Goal: Communication & Community: Answer question/provide support

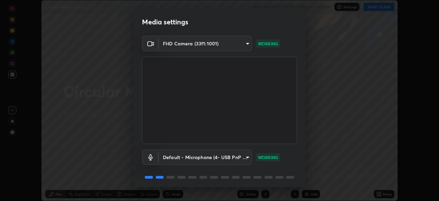
scroll to position [24, 0]
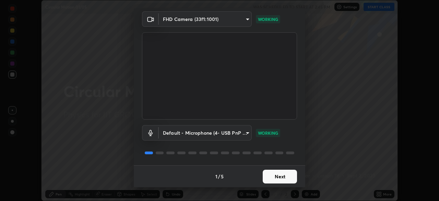
click at [283, 175] on button "Next" at bounding box center [280, 176] width 34 height 14
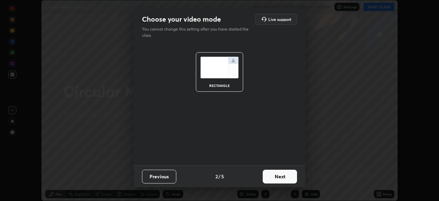
scroll to position [0, 0]
click at [285, 177] on button "Next" at bounding box center [280, 176] width 34 height 14
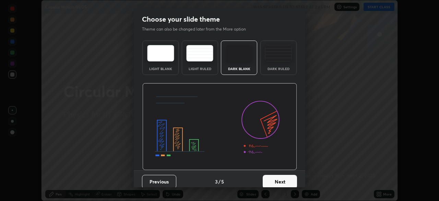
click at [288, 178] on button "Next" at bounding box center [280, 182] width 34 height 14
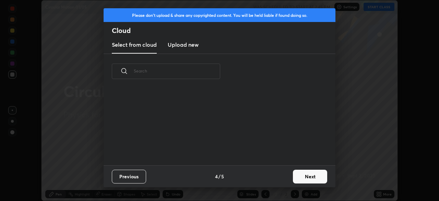
click at [298, 178] on button "Next" at bounding box center [310, 176] width 34 height 14
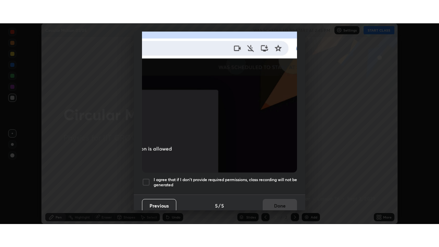
scroll to position [164, 0]
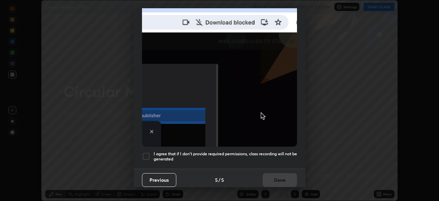
click at [147, 152] on div at bounding box center [146, 156] width 8 height 8
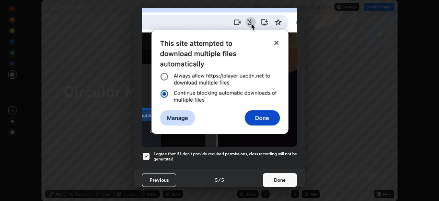
click at [279, 177] on button "Done" at bounding box center [280, 180] width 34 height 14
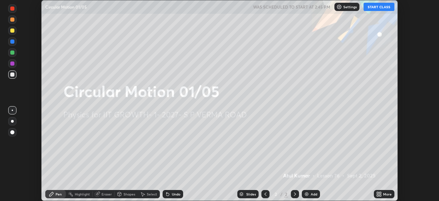
click at [380, 193] on icon at bounding box center [380, 193] width 2 height 2
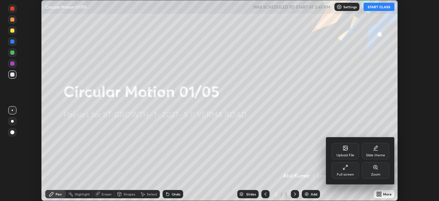
click at [348, 167] on div "Full screen" at bounding box center [345, 170] width 27 height 16
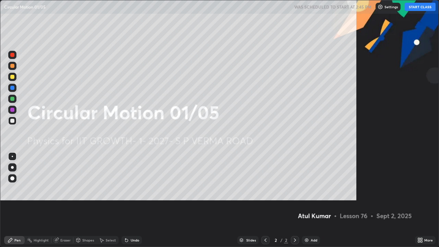
scroll to position [247, 439]
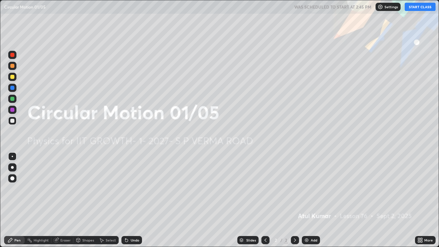
click at [424, 8] on button "START CLASS" at bounding box center [420, 7] width 31 height 8
click at [307, 200] on img at bounding box center [306, 239] width 5 height 5
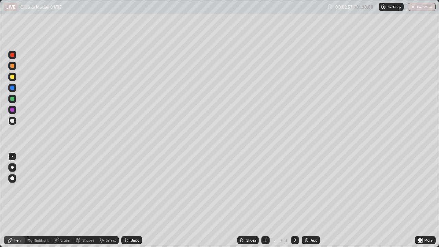
click at [13, 78] on div at bounding box center [12, 77] width 4 height 4
click at [85, 200] on div "Shapes" at bounding box center [84, 240] width 23 height 8
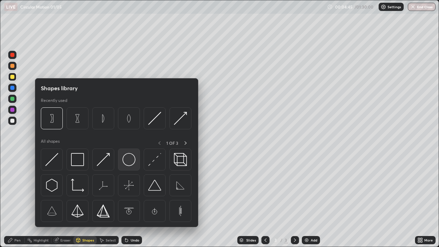
click at [127, 163] on img at bounding box center [128, 159] width 13 height 13
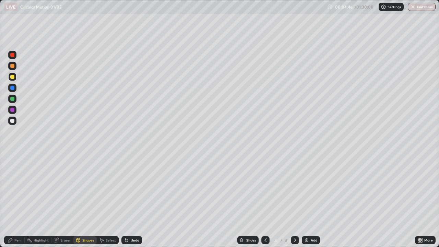
click at [15, 121] on div at bounding box center [12, 121] width 8 height 8
click at [16, 200] on div "Pen" at bounding box center [17, 239] width 6 height 3
click at [80, 200] on div "Shapes" at bounding box center [84, 240] width 23 height 8
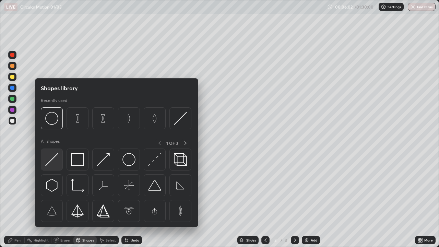
click at [57, 155] on img at bounding box center [51, 159] width 13 height 13
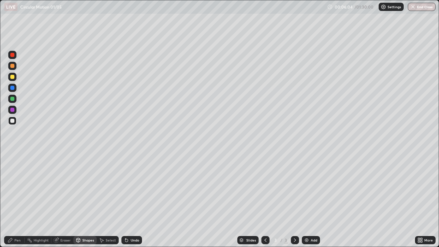
click at [21, 200] on div "Pen" at bounding box center [14, 240] width 21 height 8
click at [306, 200] on img at bounding box center [306, 239] width 5 height 5
click at [88, 200] on div "Shapes" at bounding box center [84, 240] width 23 height 8
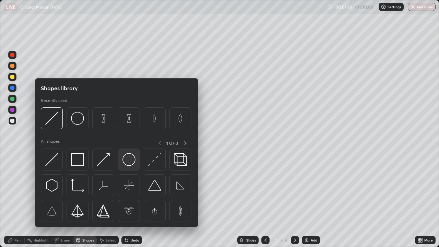
click at [129, 159] on img at bounding box center [128, 159] width 13 height 13
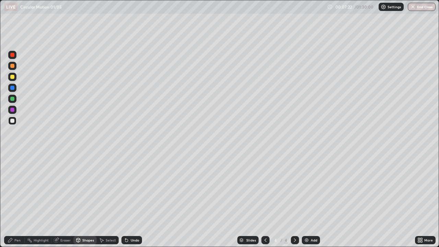
click at [20, 200] on div "Pen" at bounding box center [17, 239] width 6 height 3
click at [13, 77] on div at bounding box center [12, 77] width 4 height 4
click at [89, 200] on div "Shapes" at bounding box center [88, 239] width 12 height 3
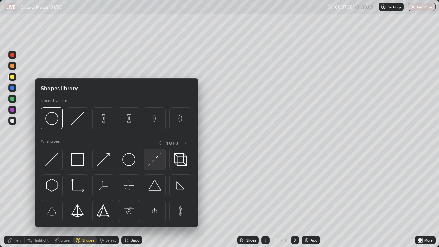
click at [153, 157] on img at bounding box center [154, 159] width 13 height 13
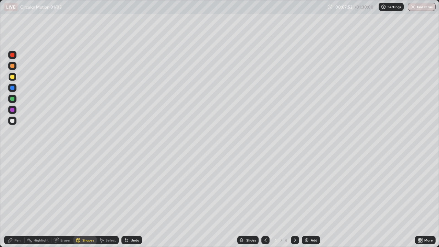
click at [12, 98] on div at bounding box center [12, 99] width 4 height 4
click at [82, 200] on div "Shapes" at bounding box center [84, 240] width 23 height 8
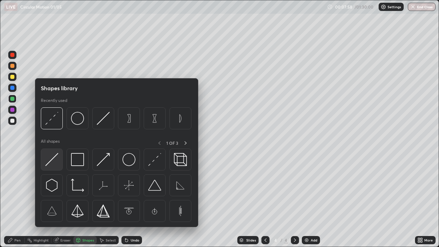
click at [53, 156] on img at bounding box center [51, 159] width 13 height 13
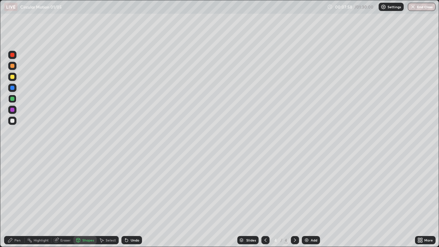
click at [15, 107] on div at bounding box center [12, 110] width 8 height 8
click at [20, 200] on div "Pen" at bounding box center [14, 240] width 21 height 8
click at [80, 200] on icon at bounding box center [77, 239] width 5 height 5
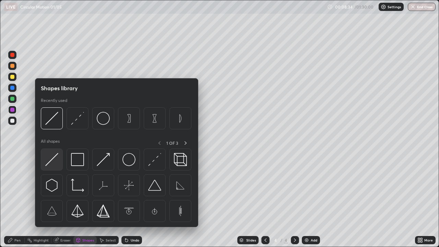
click at [53, 158] on img at bounding box center [51, 159] width 13 height 13
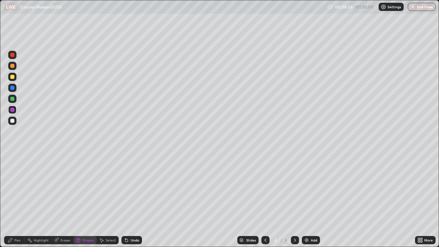
click at [13, 112] on div at bounding box center [12, 110] width 8 height 8
click at [16, 200] on div "Pen" at bounding box center [17, 239] width 6 height 3
click at [12, 77] on div at bounding box center [12, 77] width 4 height 4
click at [15, 100] on div at bounding box center [12, 99] width 8 height 8
click at [12, 77] on div at bounding box center [12, 77] width 4 height 4
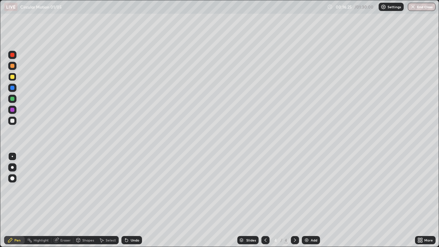
click at [308, 200] on img at bounding box center [306, 239] width 5 height 5
click at [13, 77] on div at bounding box center [12, 77] width 4 height 4
click at [311, 200] on div "Add" at bounding box center [311, 240] width 18 height 8
click at [63, 200] on div "Eraser" at bounding box center [62, 240] width 22 height 8
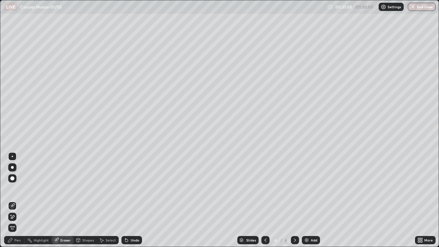
click at [12, 156] on div at bounding box center [12, 156] width 1 height 1
click at [12, 167] on div at bounding box center [12, 167] width 3 height 3
click at [15, 200] on div "Pen" at bounding box center [17, 239] width 6 height 3
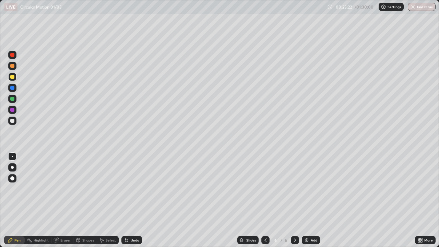
click at [305, 200] on img at bounding box center [306, 239] width 5 height 5
click at [14, 66] on div at bounding box center [12, 66] width 4 height 4
click at [133, 200] on div "Undo" at bounding box center [131, 240] width 21 height 8
click at [128, 200] on div "Undo" at bounding box center [131, 240] width 21 height 8
click at [304, 200] on img at bounding box center [306, 239] width 5 height 5
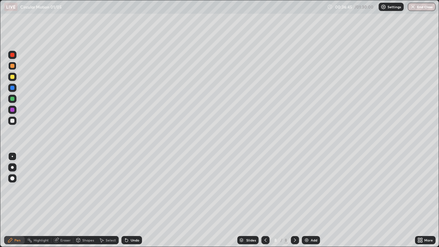
click at [308, 200] on img at bounding box center [306, 239] width 5 height 5
click at [20, 200] on div "Pen" at bounding box center [17, 239] width 6 height 3
click at [14, 77] on div at bounding box center [12, 77] width 4 height 4
click at [134, 200] on div "Undo" at bounding box center [131, 240] width 21 height 8
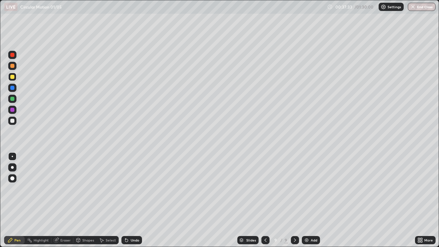
click at [136, 200] on div "Undo" at bounding box center [135, 239] width 9 height 3
click at [132, 200] on div "Undo" at bounding box center [135, 239] width 9 height 3
click at [15, 95] on div at bounding box center [12, 99] width 8 height 8
click at [15, 67] on div at bounding box center [12, 66] width 8 height 8
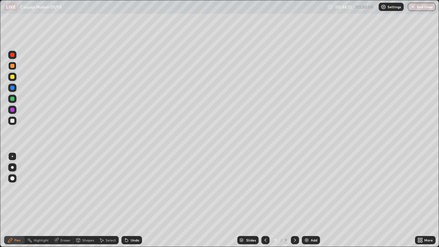
click at [310, 200] on div "Add" at bounding box center [311, 240] width 18 height 8
click at [68, 200] on div "Eraser" at bounding box center [62, 240] width 22 height 8
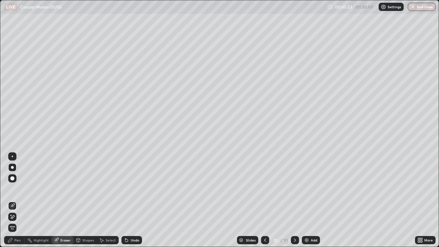
click at [12, 156] on div at bounding box center [12, 156] width 1 height 1
click at [13, 200] on icon at bounding box center [10, 239] width 5 height 5
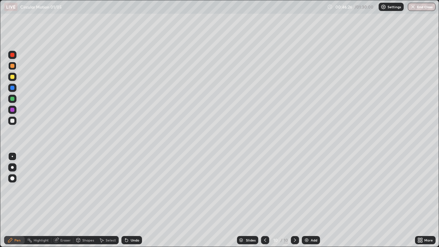
click at [84, 200] on div "Shapes" at bounding box center [88, 239] width 12 height 3
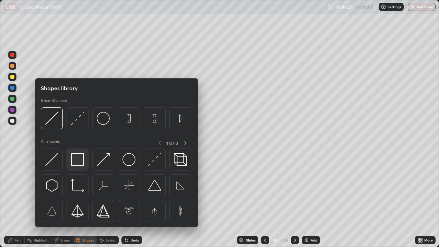
click at [78, 161] on img at bounding box center [77, 159] width 13 height 13
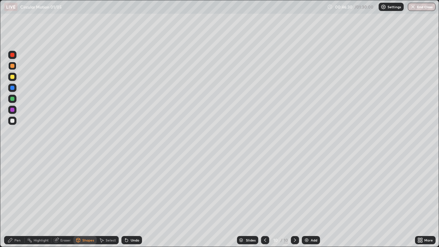
click at [80, 200] on icon at bounding box center [78, 240] width 4 height 4
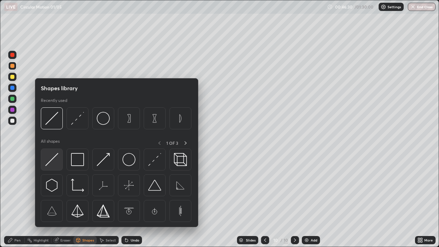
click at [56, 164] on img at bounding box center [51, 159] width 13 height 13
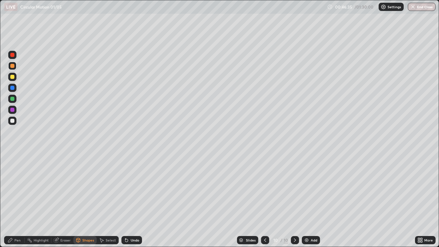
click at [133, 200] on div "Undo" at bounding box center [131, 240] width 21 height 8
click at [85, 200] on div "Shapes" at bounding box center [88, 239] width 12 height 3
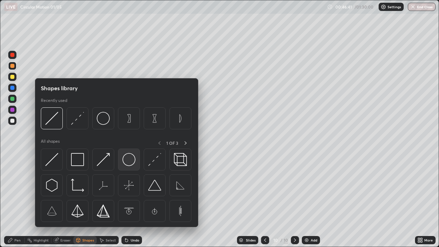
click at [124, 159] on img at bounding box center [128, 159] width 13 height 13
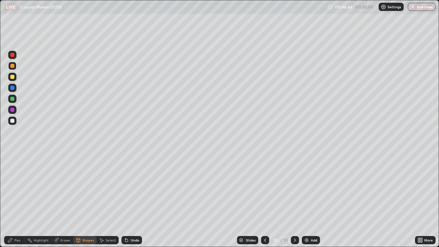
click at [17, 200] on div "Pen" at bounding box center [14, 240] width 21 height 8
click at [84, 200] on div "Shapes" at bounding box center [88, 239] width 12 height 3
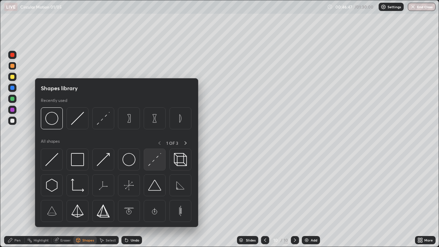
click at [148, 163] on img at bounding box center [154, 159] width 13 height 13
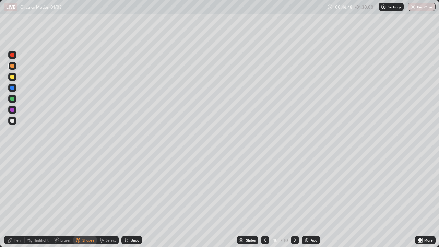
click at [15, 100] on div at bounding box center [12, 99] width 8 height 8
click at [13, 200] on div "Pen" at bounding box center [14, 240] width 21 height 8
click at [82, 200] on div "Shapes" at bounding box center [84, 240] width 23 height 8
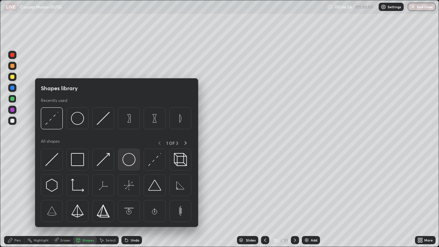
click at [133, 162] on img at bounding box center [128, 159] width 13 height 13
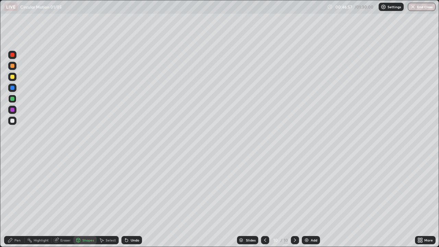
click at [15, 68] on div at bounding box center [12, 66] width 8 height 8
click at [15, 200] on div "Pen" at bounding box center [14, 240] width 21 height 8
click at [80, 200] on icon at bounding box center [77, 239] width 5 height 5
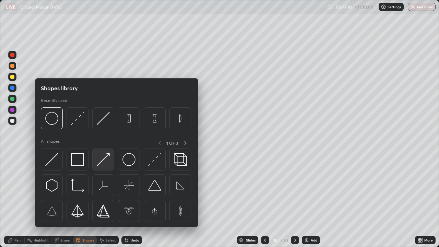
click at [100, 159] on img at bounding box center [103, 159] width 13 height 13
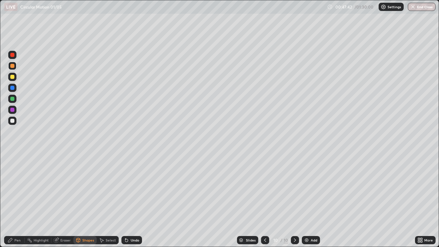
click at [14, 111] on div at bounding box center [12, 110] width 4 height 4
click at [12, 200] on div "Pen" at bounding box center [14, 240] width 21 height 8
click at [312, 200] on div "Add" at bounding box center [314, 239] width 7 height 3
click at [14, 76] on div at bounding box center [12, 77] width 4 height 4
click at [134, 200] on div "Undo" at bounding box center [131, 240] width 21 height 8
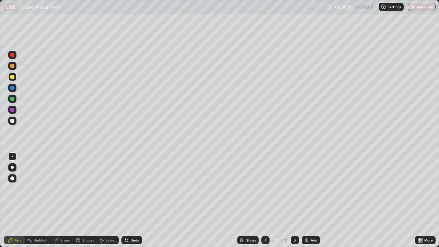
click at [136, 200] on div "Undo" at bounding box center [135, 239] width 9 height 3
click at [135, 200] on div "Undo" at bounding box center [135, 239] width 9 height 3
click at [266, 200] on icon at bounding box center [265, 239] width 5 height 5
click at [292, 200] on icon at bounding box center [294, 239] width 5 height 5
click at [304, 200] on img at bounding box center [306, 239] width 5 height 5
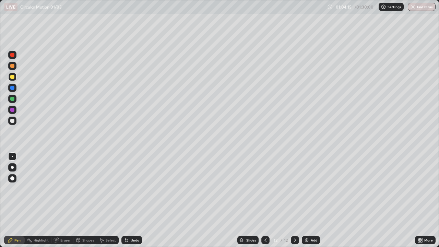
click at [133, 200] on div "Undo" at bounding box center [135, 239] width 9 height 3
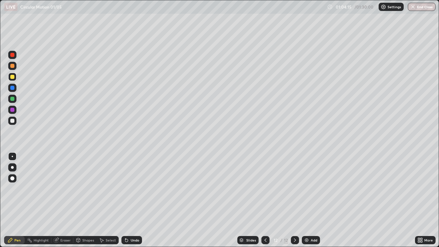
click at [132, 200] on div "Undo" at bounding box center [135, 239] width 9 height 3
click at [132, 200] on div "Undo" at bounding box center [131, 240] width 21 height 8
click at [131, 200] on div "Undo" at bounding box center [135, 239] width 9 height 3
click at [309, 200] on div "Add" at bounding box center [311, 240] width 18 height 8
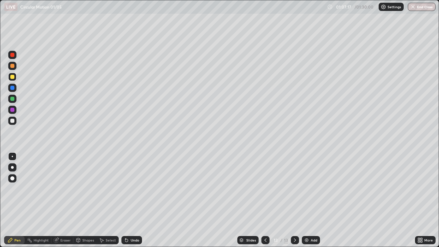
click at [89, 200] on div "Shapes" at bounding box center [88, 239] width 12 height 3
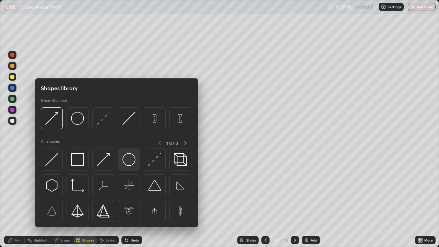
click at [127, 158] on img at bounding box center [128, 159] width 13 height 13
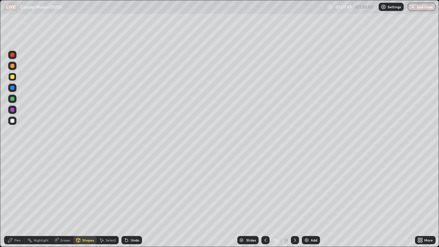
click at [13, 99] on div at bounding box center [12, 99] width 4 height 4
click at [127, 200] on icon at bounding box center [126, 239] width 5 height 5
click at [17, 200] on div "Pen" at bounding box center [14, 240] width 21 height 8
click at [137, 200] on div "Undo" at bounding box center [131, 240] width 21 height 8
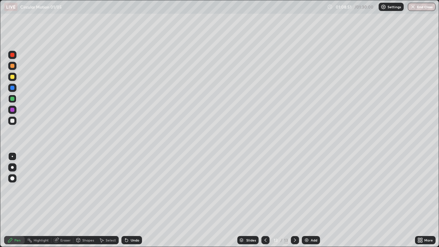
click at [87, 200] on div "Shapes" at bounding box center [84, 240] width 23 height 8
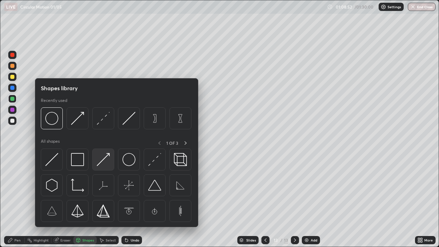
click at [107, 160] on img at bounding box center [103, 159] width 13 height 13
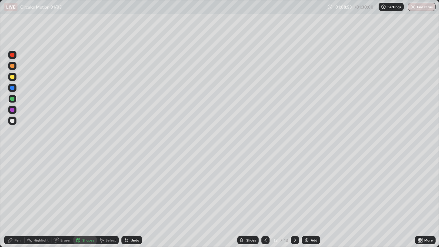
click at [15, 101] on div at bounding box center [12, 99] width 8 height 8
click at [12, 88] on div at bounding box center [12, 88] width 4 height 4
click at [137, 200] on div "Undo" at bounding box center [131, 240] width 21 height 8
click at [17, 200] on div "Pen" at bounding box center [17, 239] width 6 height 3
click at [13, 99] on div at bounding box center [12, 99] width 4 height 4
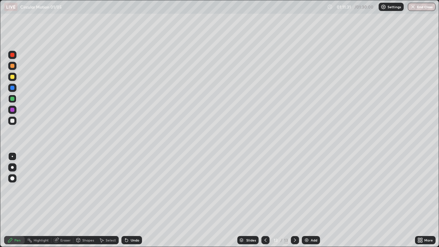
click at [12, 77] on div at bounding box center [12, 77] width 4 height 4
click at [82, 200] on div "Shapes" at bounding box center [88, 239] width 12 height 3
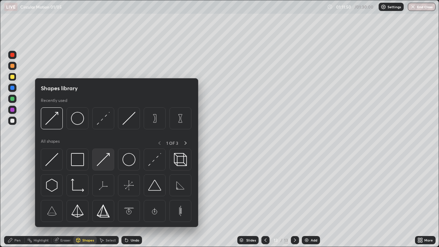
click at [102, 155] on img at bounding box center [103, 159] width 13 height 13
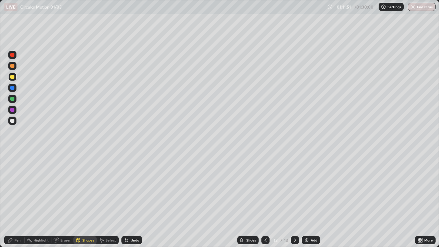
click at [13, 67] on div at bounding box center [12, 66] width 4 height 4
click at [88, 200] on div "Shapes" at bounding box center [88, 239] width 12 height 3
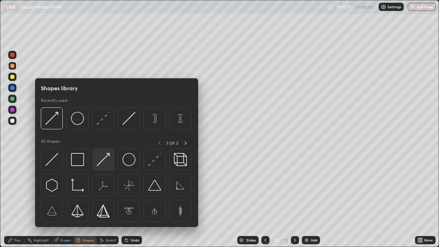
click at [107, 160] on img at bounding box center [103, 159] width 13 height 13
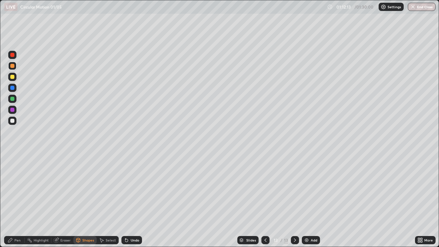
click at [129, 200] on div "Undo" at bounding box center [131, 240] width 21 height 8
click at [15, 200] on div "Pen" at bounding box center [17, 239] width 6 height 3
click at [134, 200] on div "Undo" at bounding box center [135, 239] width 9 height 3
click at [309, 200] on div "Add" at bounding box center [311, 240] width 18 height 8
click at [131, 200] on div "Undo" at bounding box center [135, 239] width 9 height 3
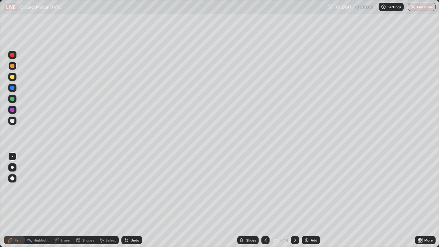
click at [423, 8] on button "End Class" at bounding box center [422, 7] width 28 height 8
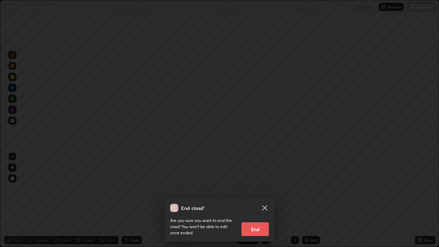
click at [259, 200] on button "End" at bounding box center [254, 229] width 27 height 14
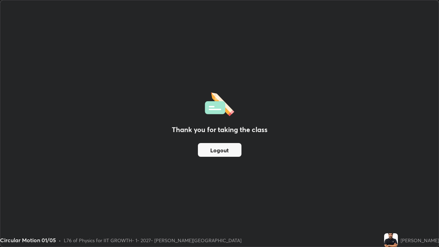
click at [223, 148] on button "Logout" at bounding box center [220, 150] width 44 height 14
